Goal: Obtain resource: Download file/media

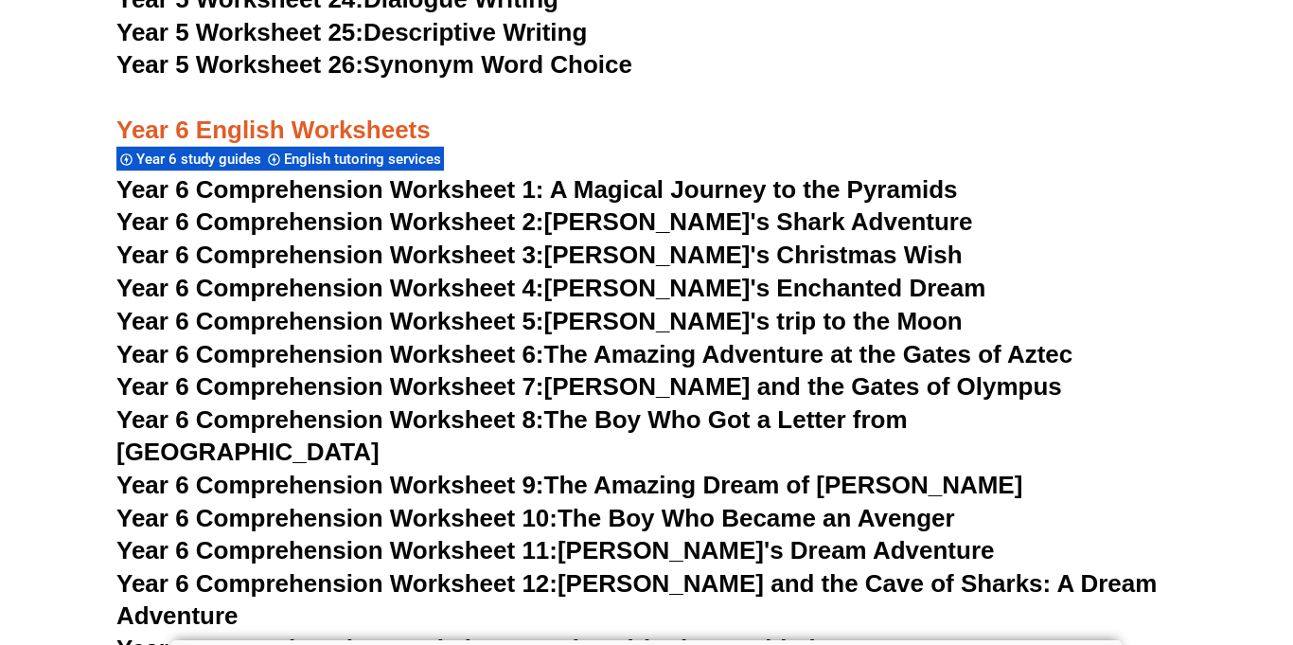
scroll to position [10149, 0]
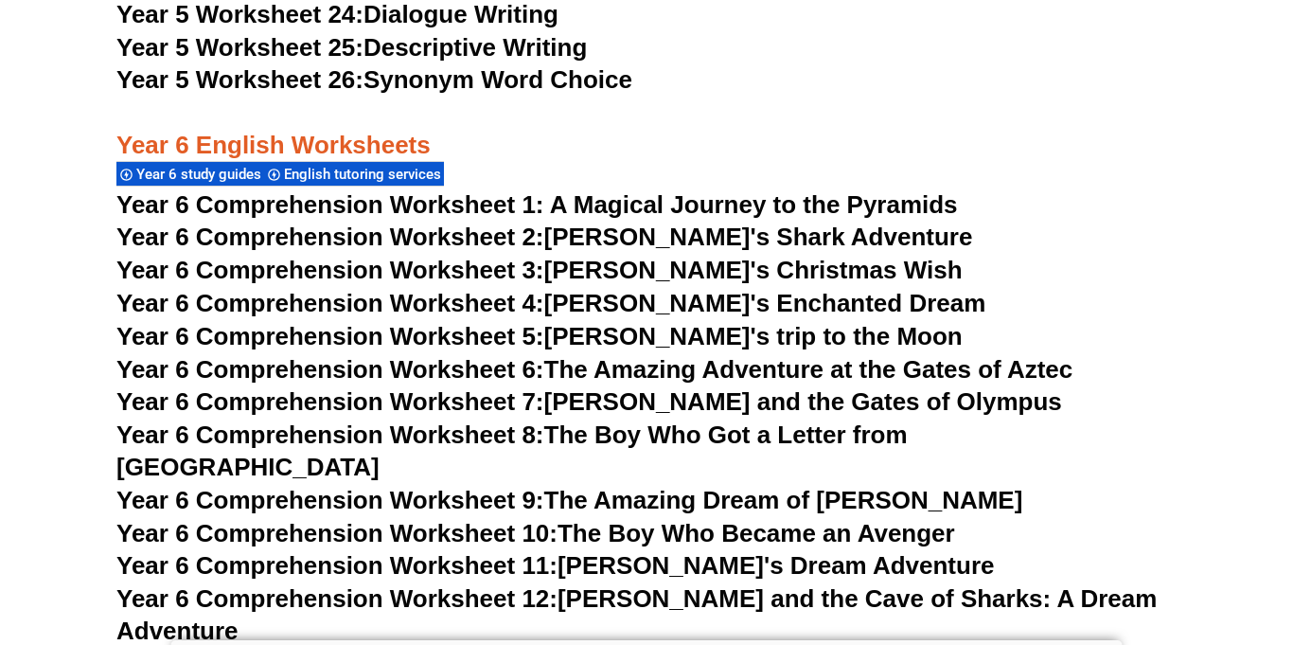
click at [698, 400] on link "Year 6 Comprehension Worksheet 7: [PERSON_NAME] and the Gates of Olympus" at bounding box center [589, 401] width 946 height 28
click at [637, 435] on link "Year 6 Comprehension Worksheet 8: The Boy Who Got a Letter from Hogwarts" at bounding box center [512, 450] width 792 height 61
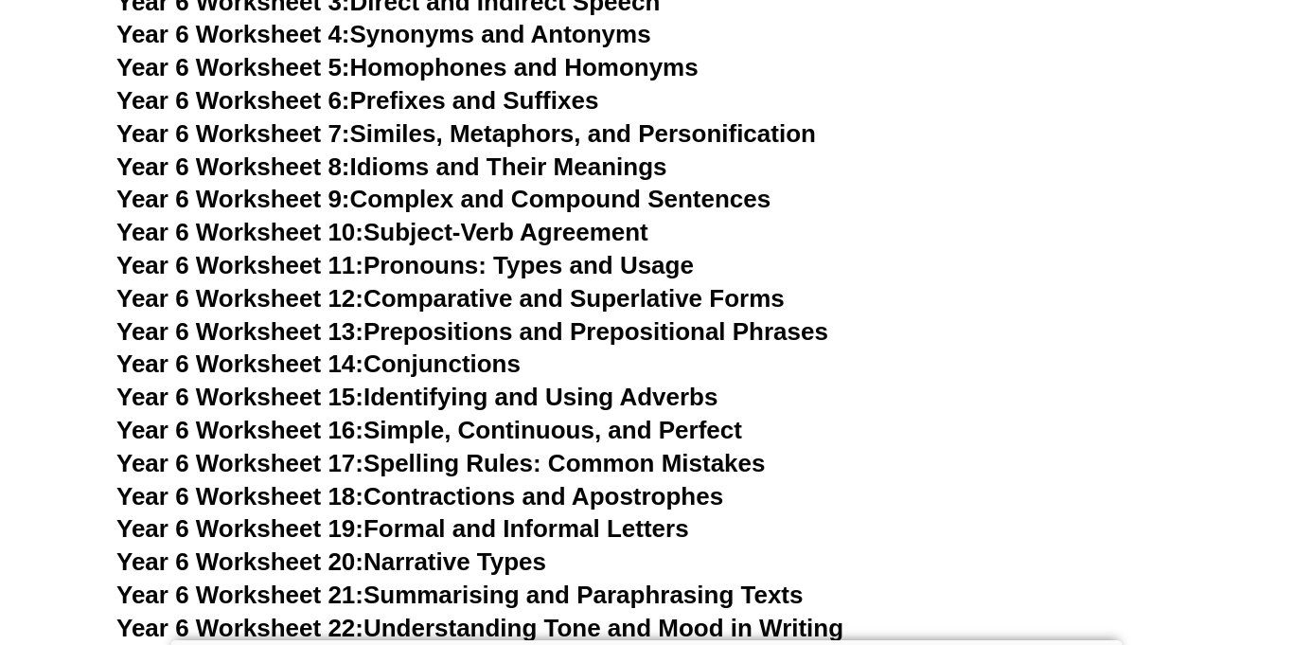
scroll to position [10978, 0]
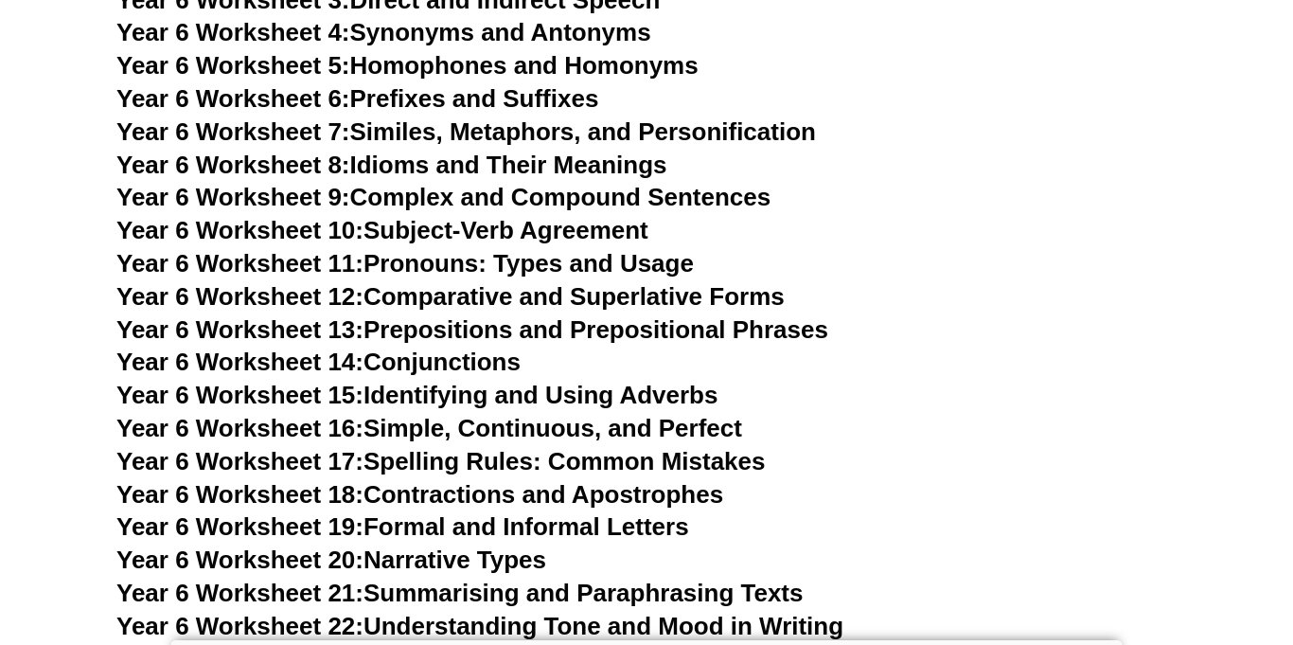
click at [562, 447] on link "Year 6 Worksheet 17: Spelling Rules: Common Mistakes" at bounding box center [440, 461] width 649 height 28
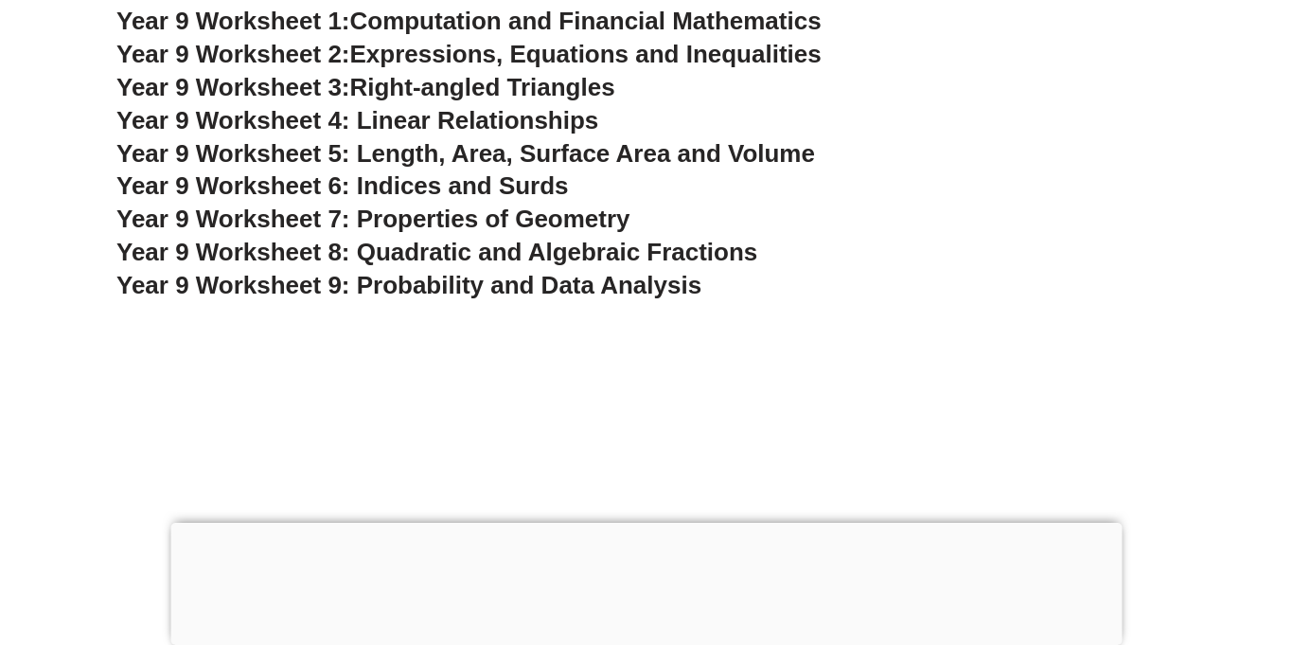
click at [650, 523] on div at bounding box center [647, 523] width 952 height 0
click at [646, 526] on div at bounding box center [647, 526] width 952 height 0
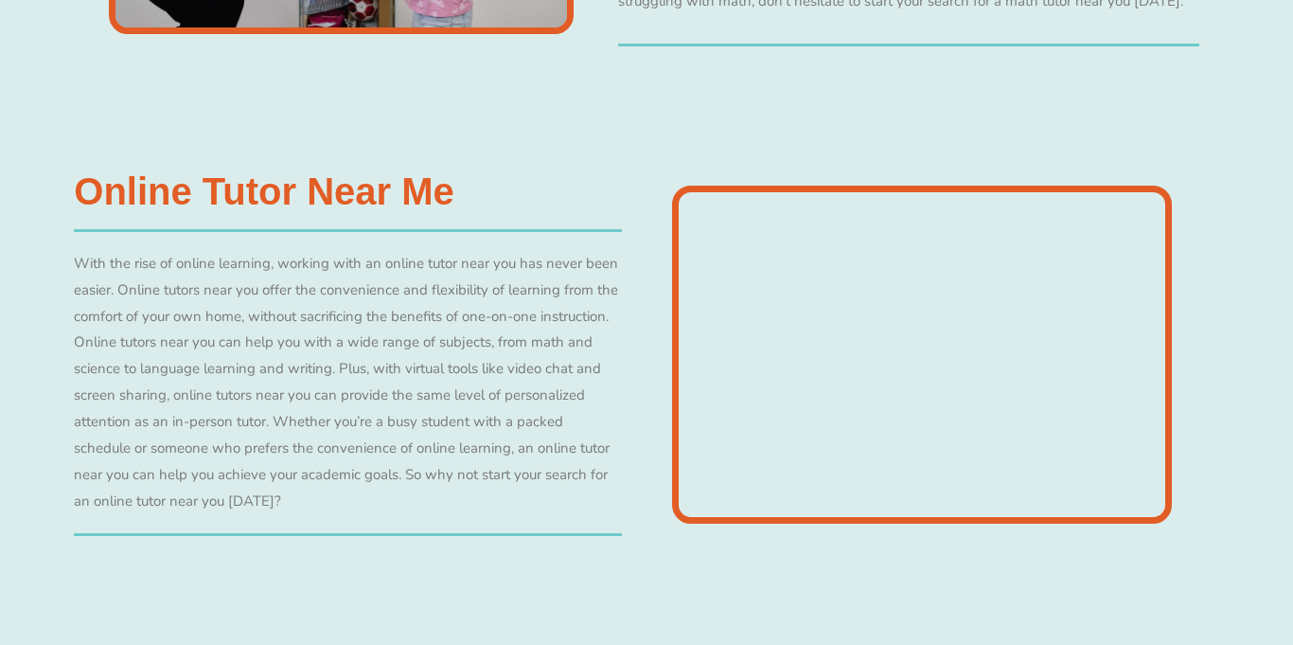
scroll to position [4355, 0]
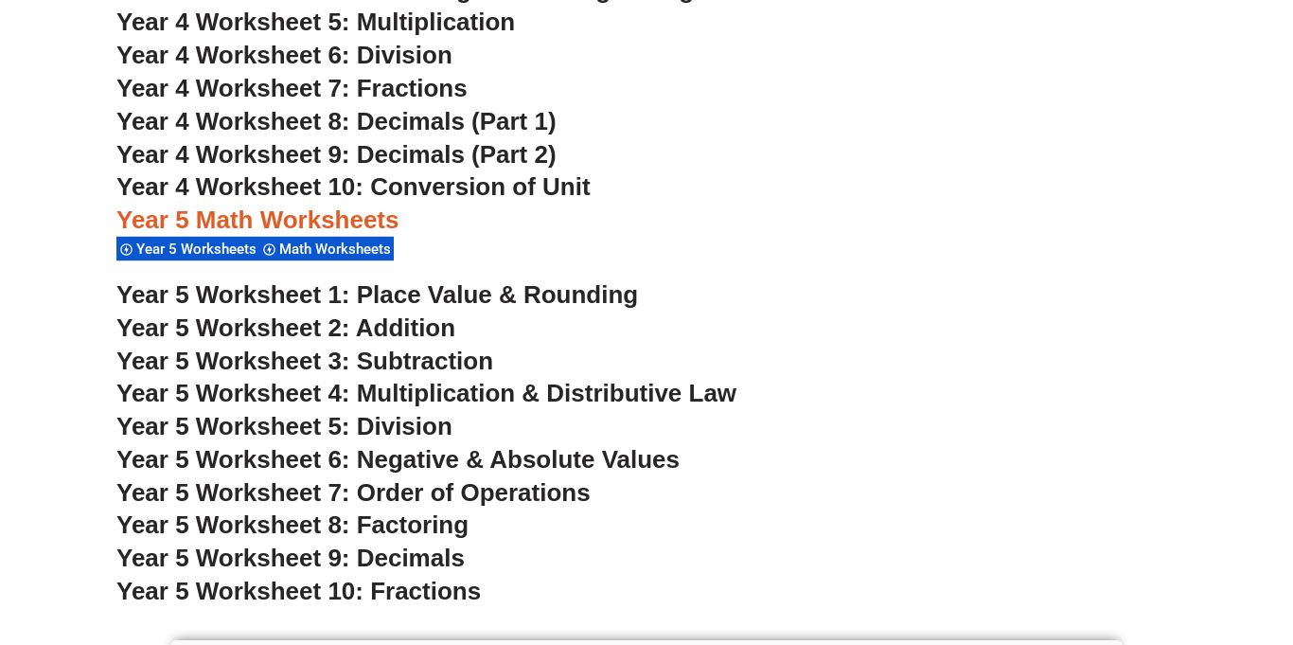
scroll to position [3467, 0]
click at [485, 294] on span "Year 5 Worksheet 1: Place Value & Rounding" at bounding box center [377, 293] width 522 height 28
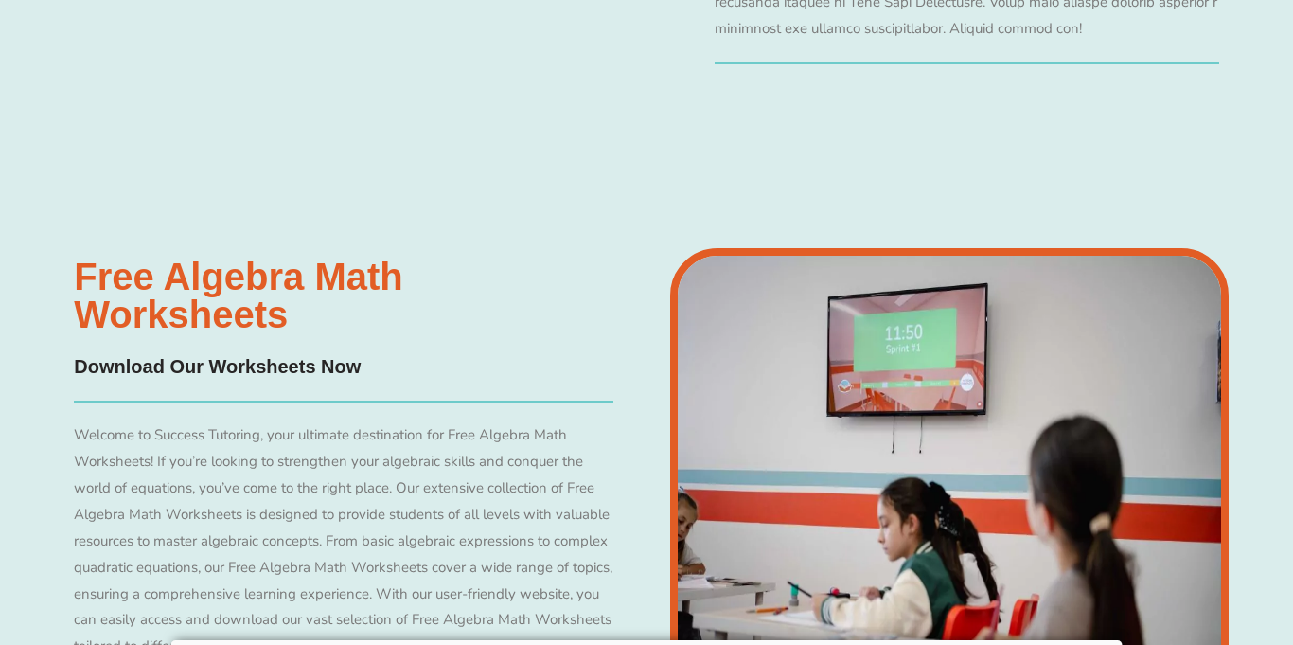
scroll to position [5040, 0]
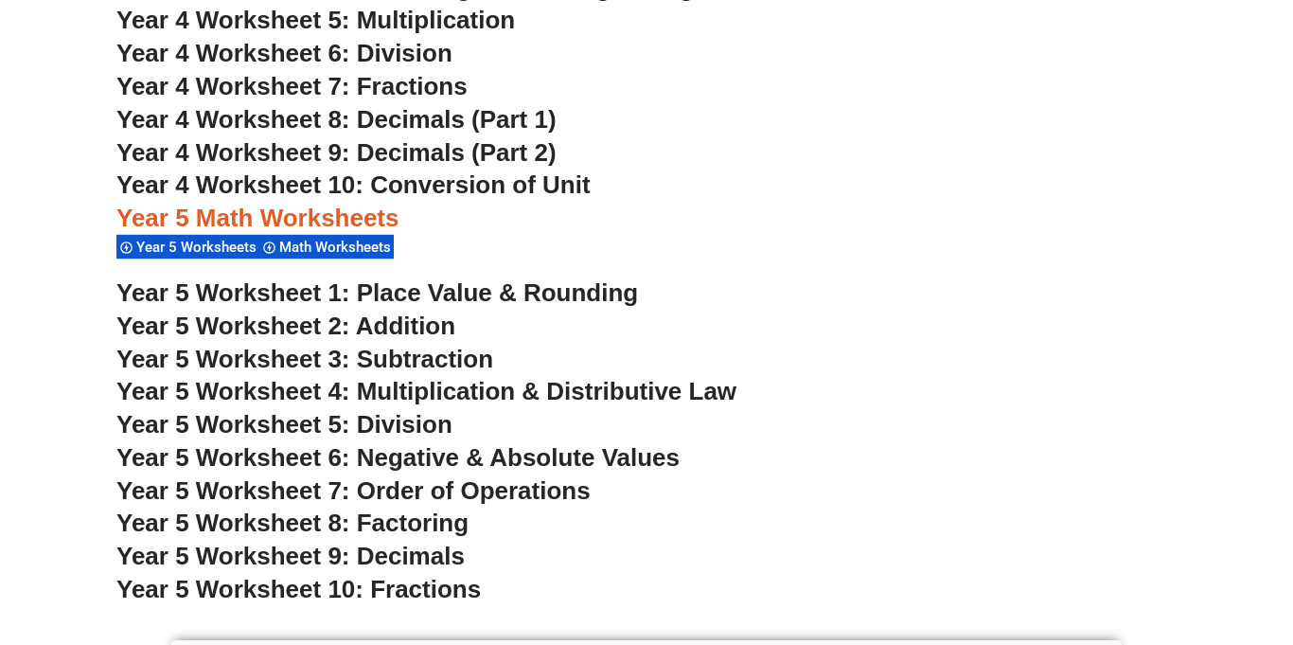
scroll to position [3467, 0]
click at [637, 380] on span "Year 5 Worksheet 4: Multiplication & Distributive Law" at bounding box center [426, 392] width 620 height 28
